Goal: Use online tool/utility

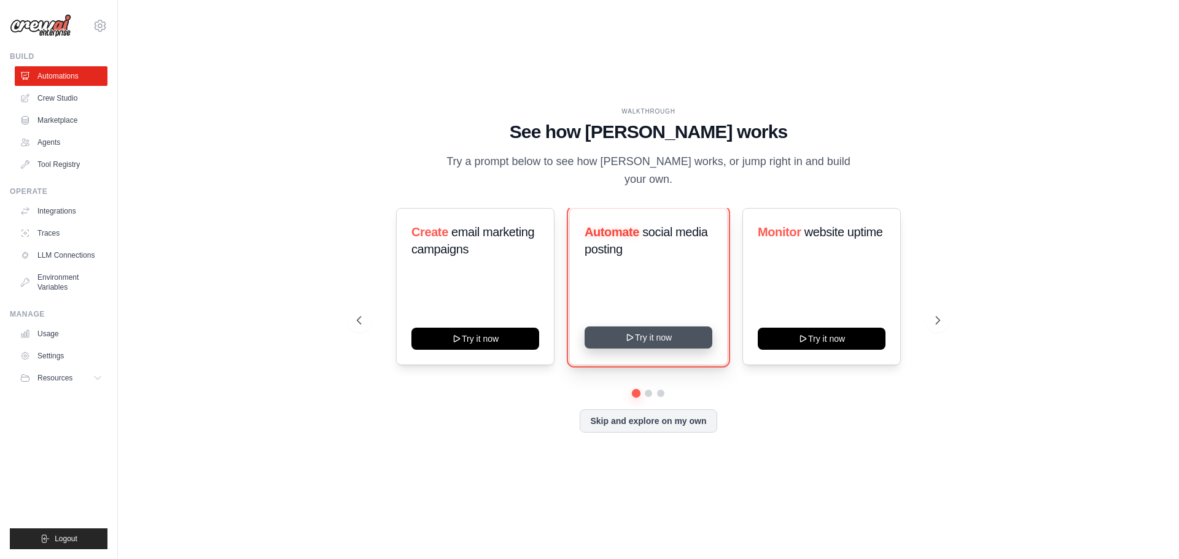
click at [653, 328] on button "Try it now" at bounding box center [648, 338] width 128 height 22
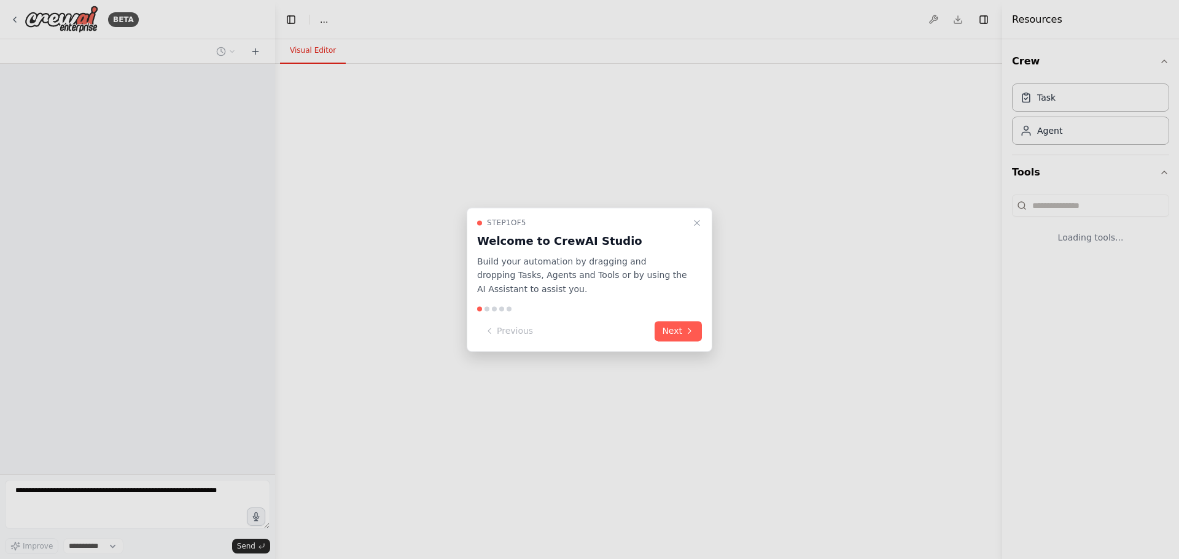
select select "****"
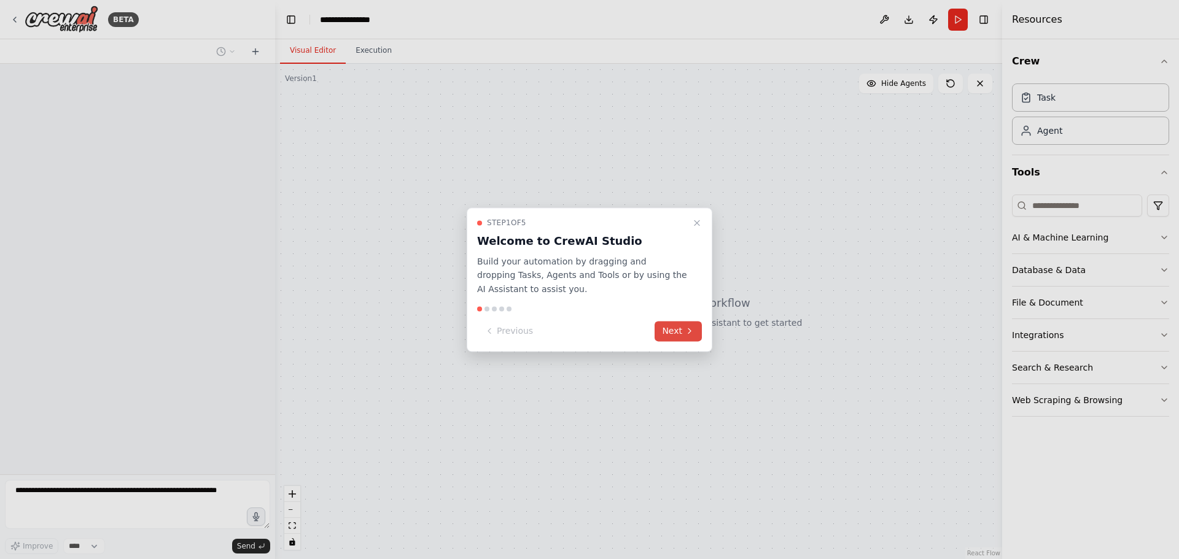
click at [667, 330] on button "Next" at bounding box center [677, 331] width 47 height 20
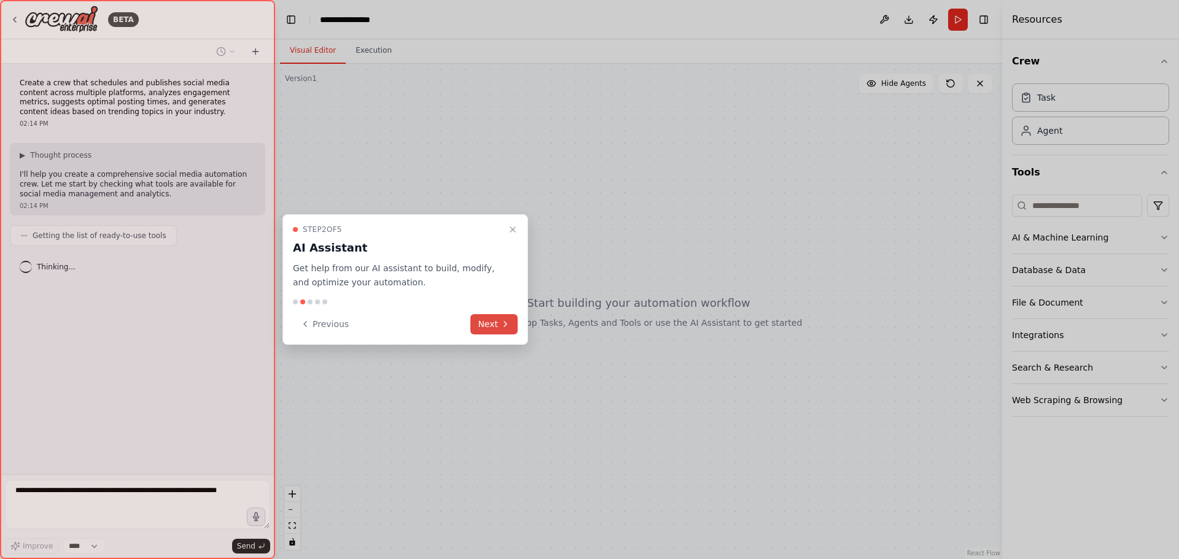
click at [495, 328] on button "Next" at bounding box center [493, 324] width 47 height 20
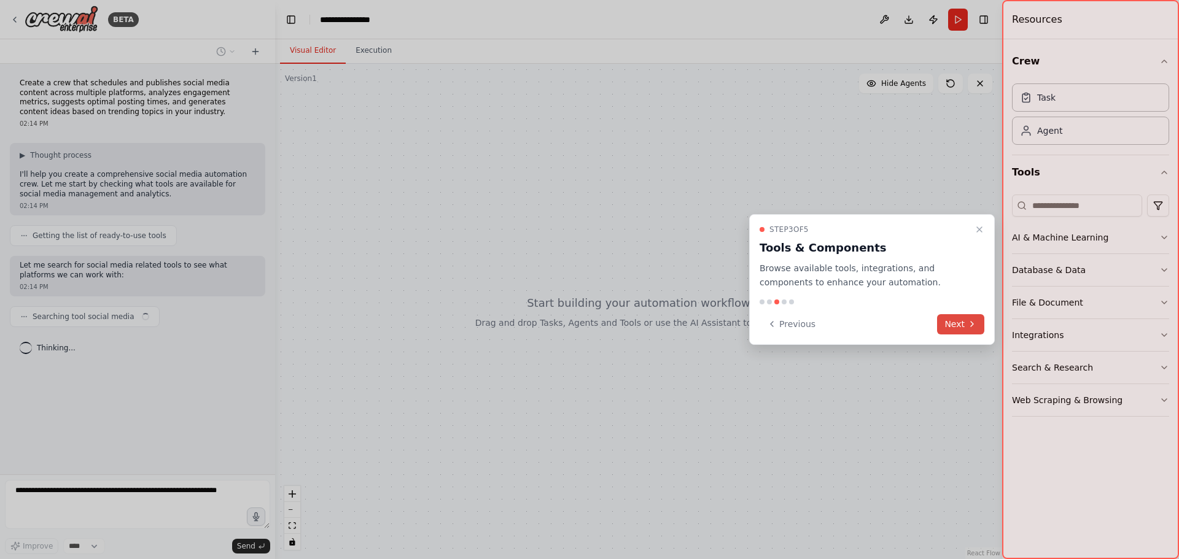
click at [961, 322] on button "Next" at bounding box center [960, 324] width 47 height 20
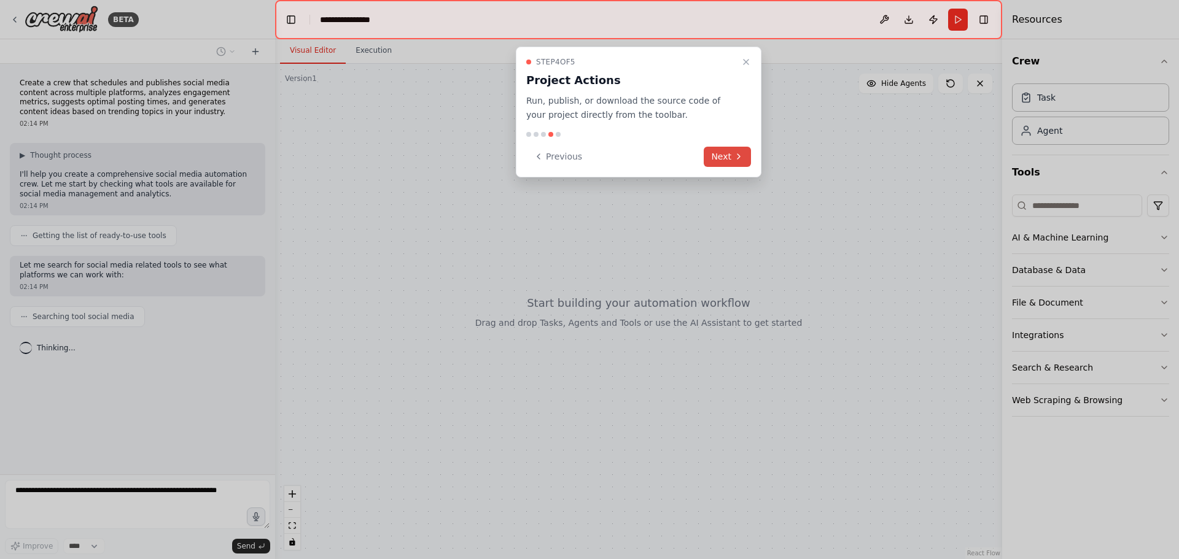
click at [731, 157] on button "Next" at bounding box center [727, 157] width 47 height 20
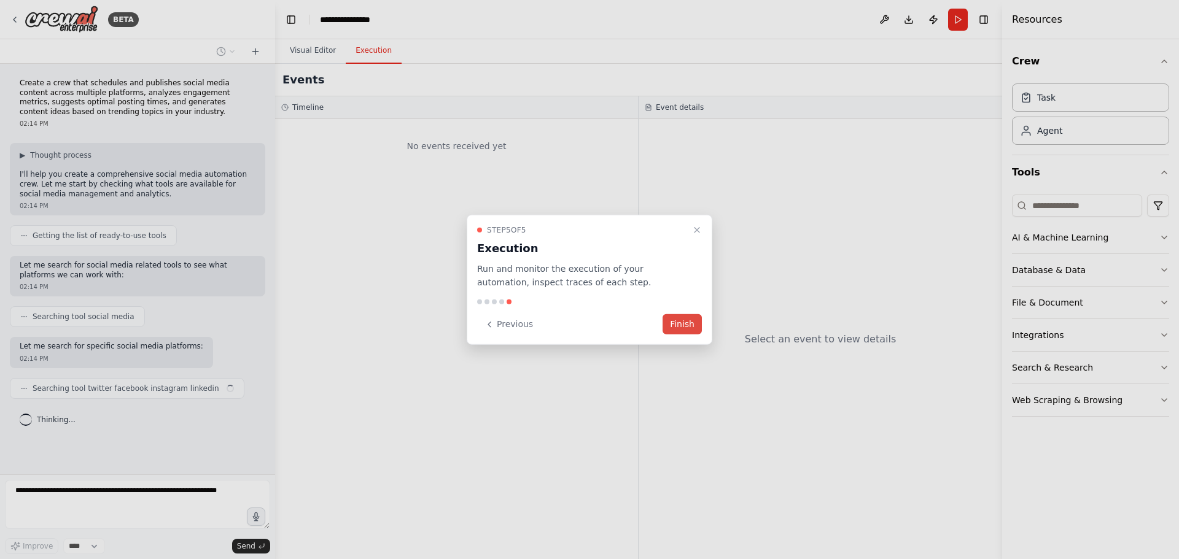
click at [681, 325] on button "Finish" at bounding box center [681, 324] width 39 height 20
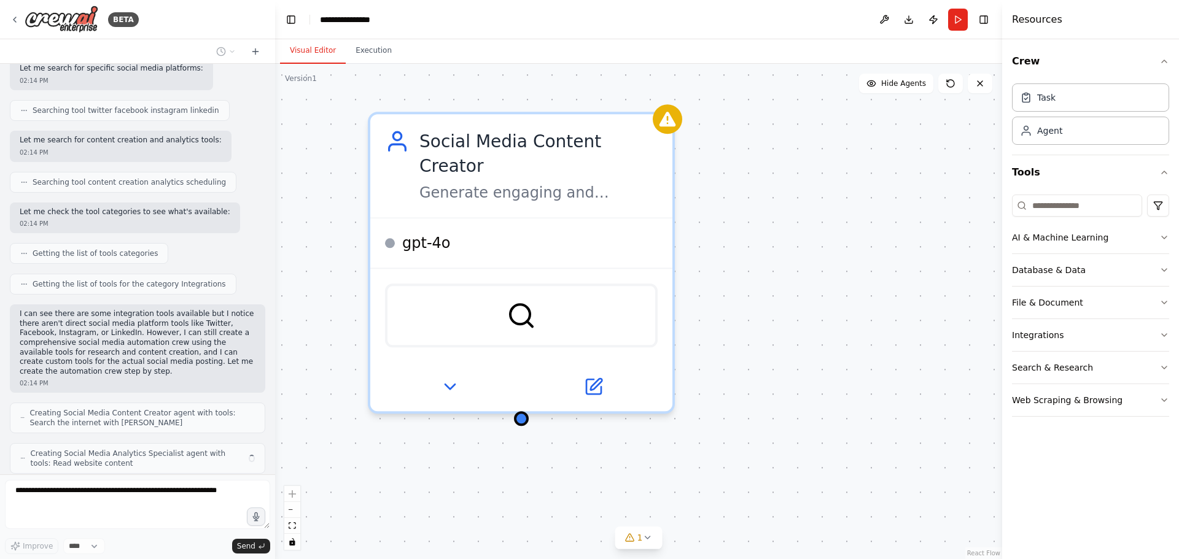
scroll to position [319, 0]
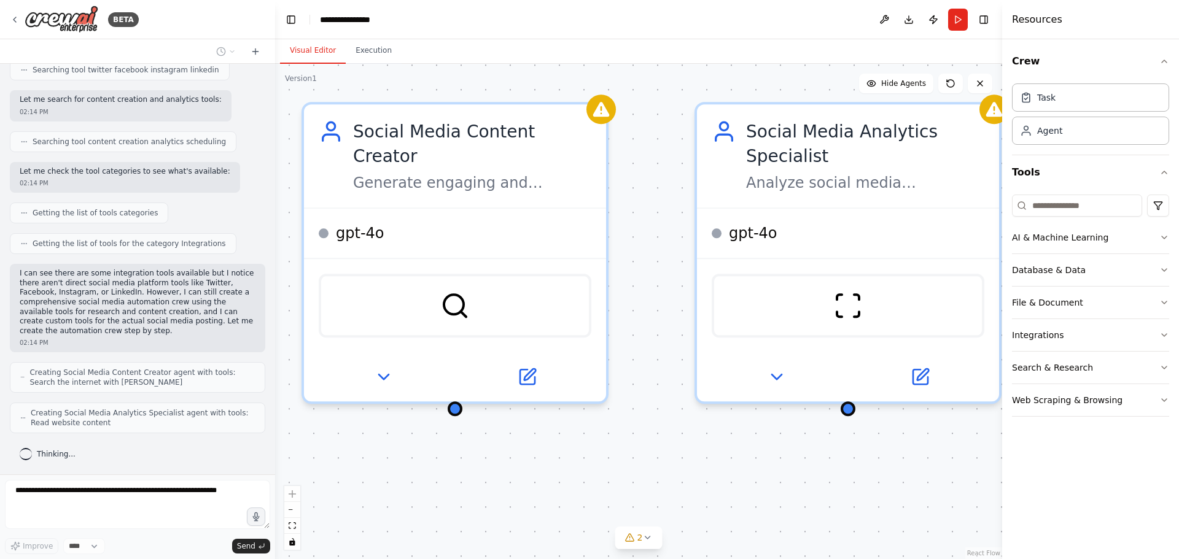
drag, startPoint x: 506, startPoint y: 439, endPoint x: 759, endPoint y: 423, distance: 253.4
click at [759, 423] on div "Social Media Content Creator Generate engaging and relevant social media conten…" at bounding box center [638, 311] width 727 height 495
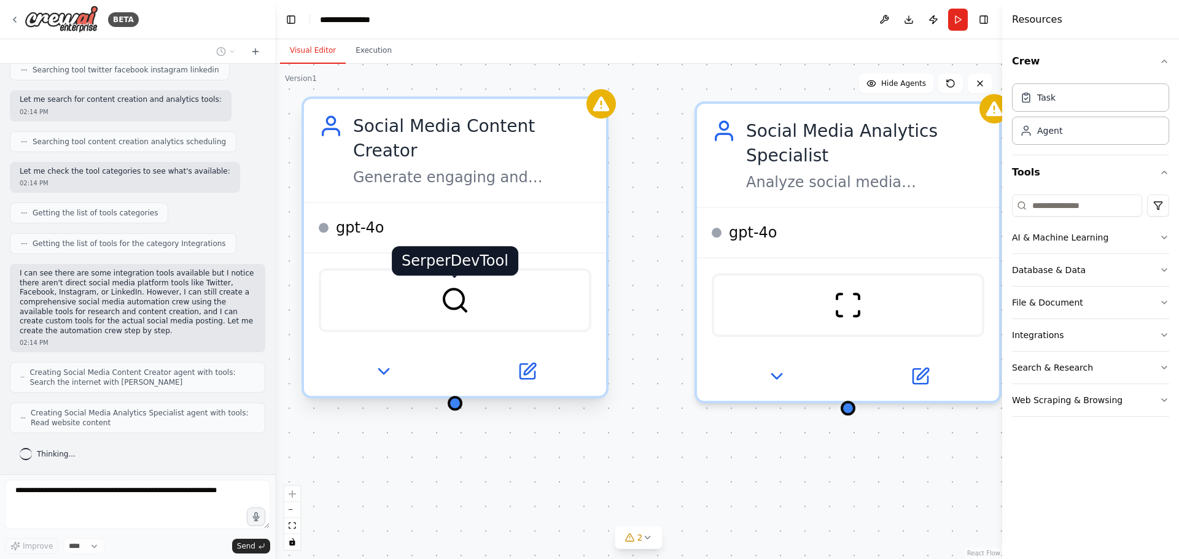
click at [462, 285] on img at bounding box center [454, 299] width 29 height 29
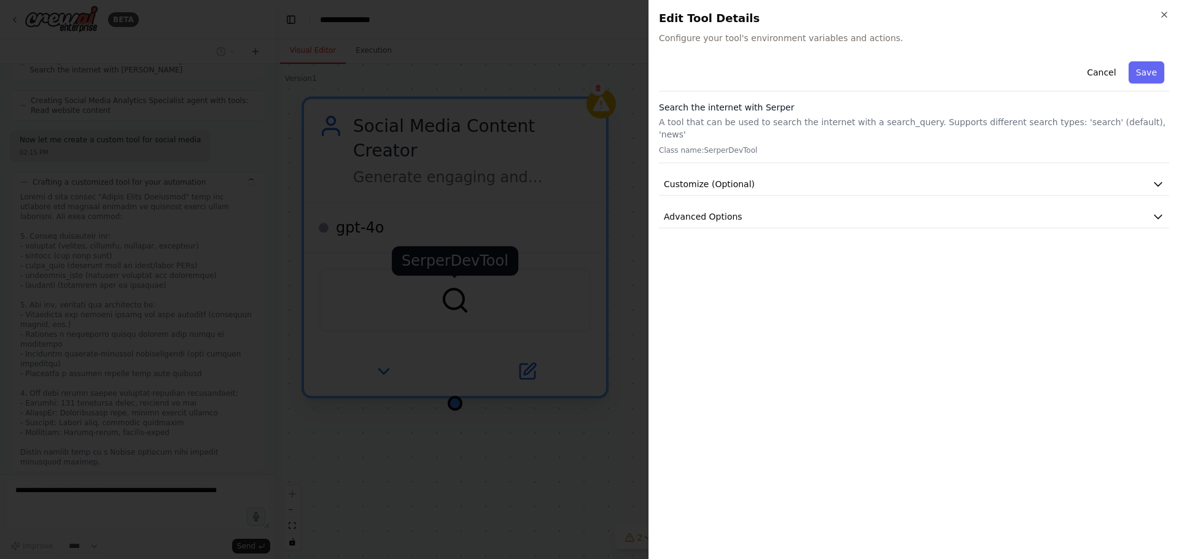
scroll to position [640, 0]
click at [462, 285] on div at bounding box center [589, 279] width 1179 height 559
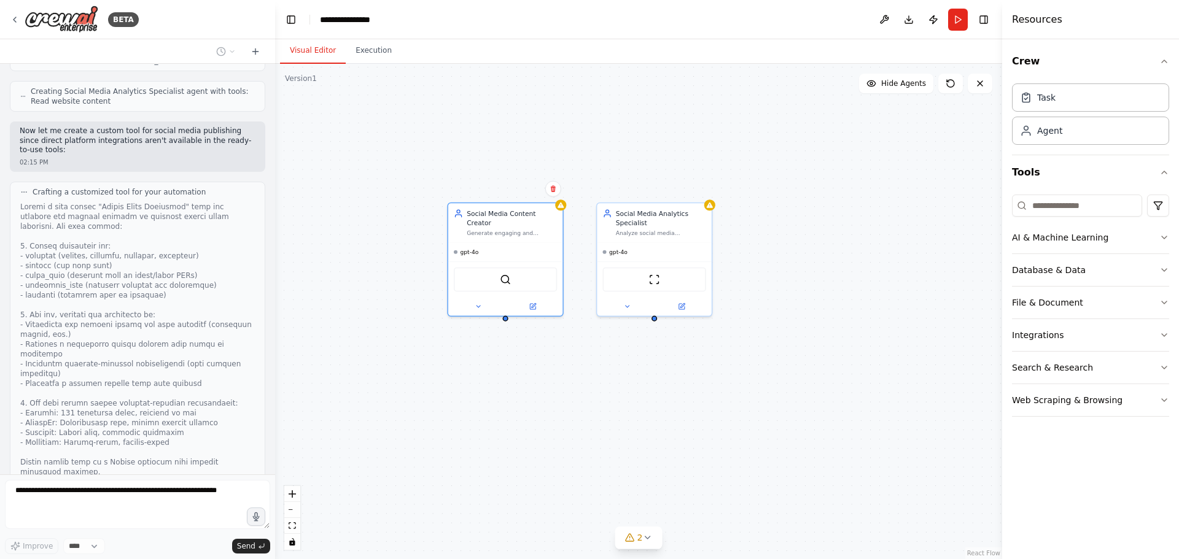
drag, startPoint x: 489, startPoint y: 234, endPoint x: 435, endPoint y: 159, distance: 92.0
click at [435, 159] on div "Social Media Content Creator Generate engaging and relevant social media conten…" at bounding box center [638, 311] width 727 height 495
drag, startPoint x: 477, startPoint y: 219, endPoint x: 346, endPoint y: 122, distance: 163.2
click at [346, 122] on div "Social Media Content Creator Generate engaging and relevant social media conten…" at bounding box center [380, 128] width 90 height 28
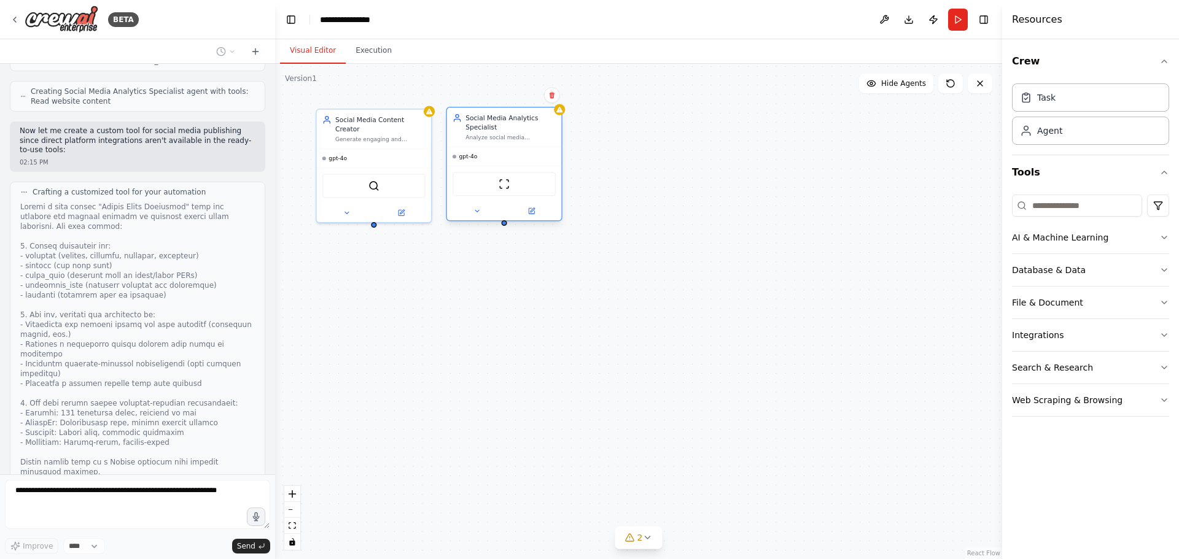
drag, startPoint x: 648, startPoint y: 219, endPoint x: 503, endPoint y: 122, distance: 174.7
click at [503, 122] on div "Social Media Analytics Specialist" at bounding box center [510, 123] width 90 height 18
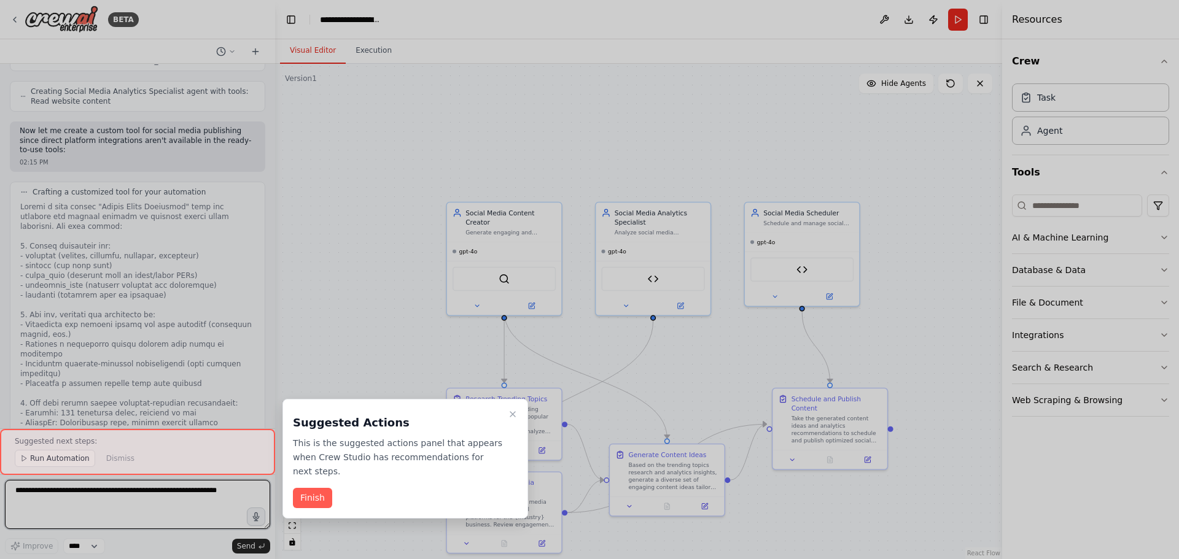
scroll to position [2202, 0]
